Goal: Transaction & Acquisition: Purchase product/service

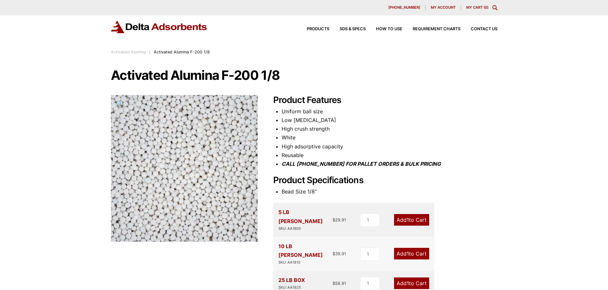
click at [172, 25] on img at bounding box center [159, 27] width 97 height 13
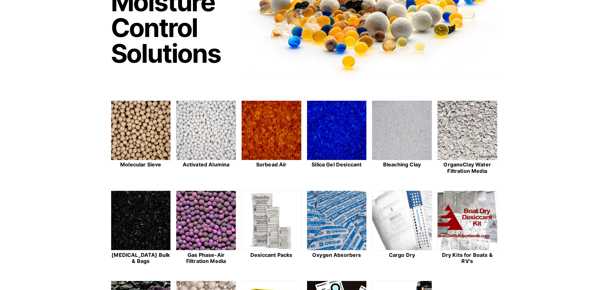
scroll to position [161, 0]
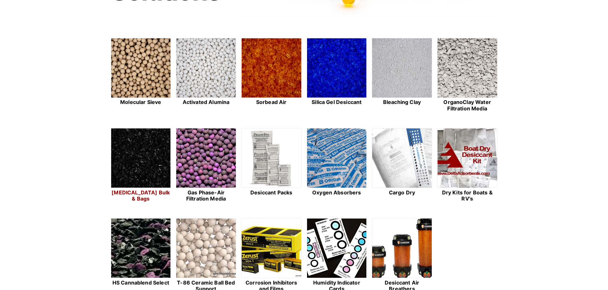
click at [137, 160] on img at bounding box center [141, 158] width 60 height 60
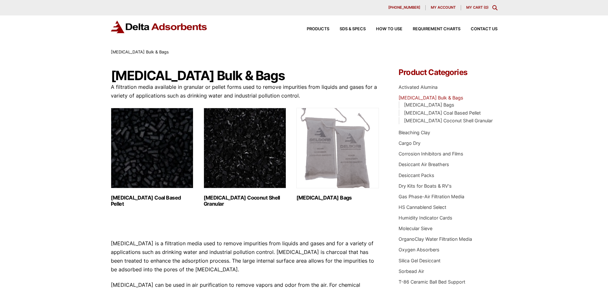
click at [157, 25] on img at bounding box center [159, 27] width 97 height 13
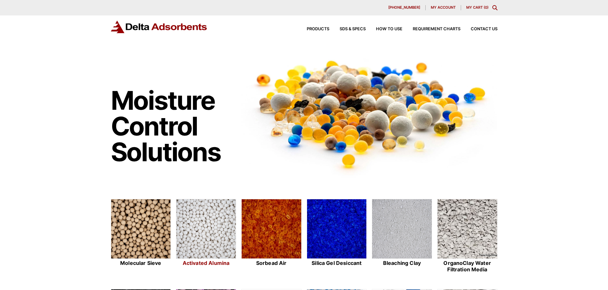
scroll to position [129, 0]
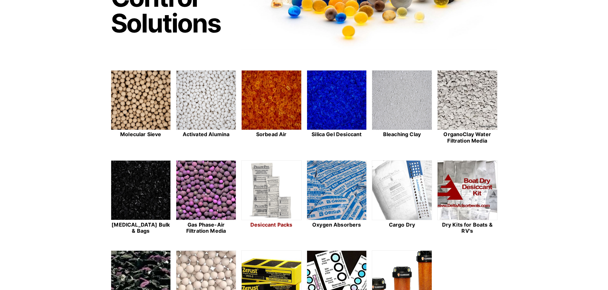
click at [266, 191] on img at bounding box center [271, 191] width 60 height 60
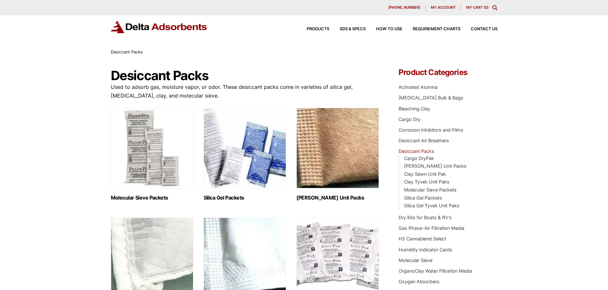
click at [231, 167] on img "Visit product category Silica Gel Packets" at bounding box center [244, 148] width 82 height 80
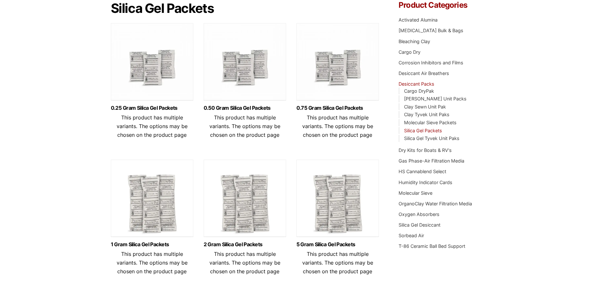
scroll to position [129, 0]
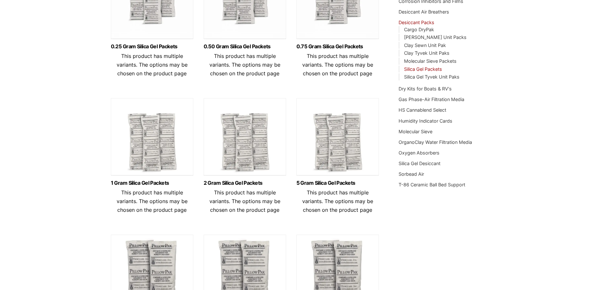
click at [333, 150] on img at bounding box center [337, 138] width 82 height 80
